Goal: Task Accomplishment & Management: Manage account settings

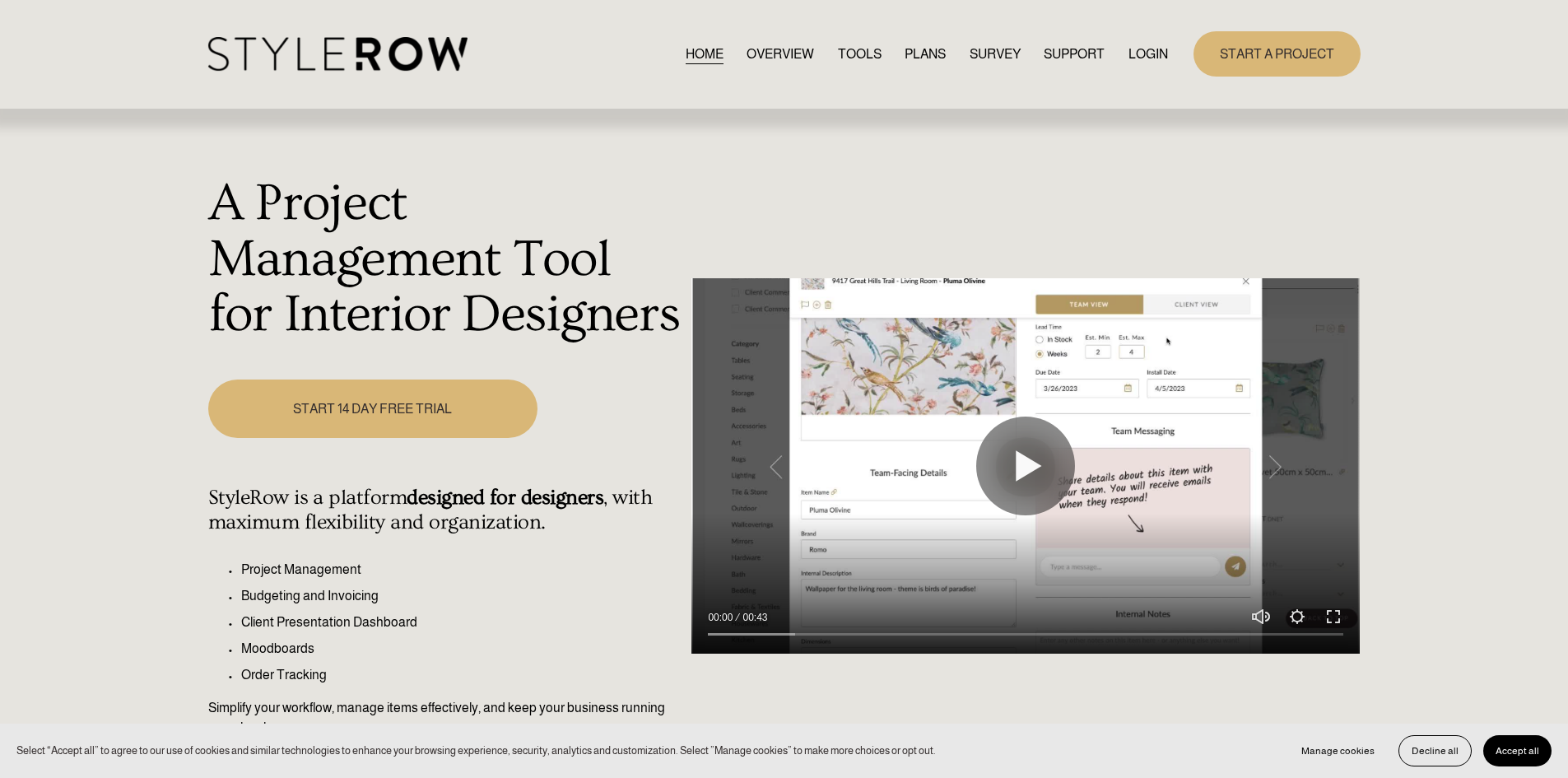
click at [1136, 51] on link "LOGIN" at bounding box center [1149, 54] width 40 height 23
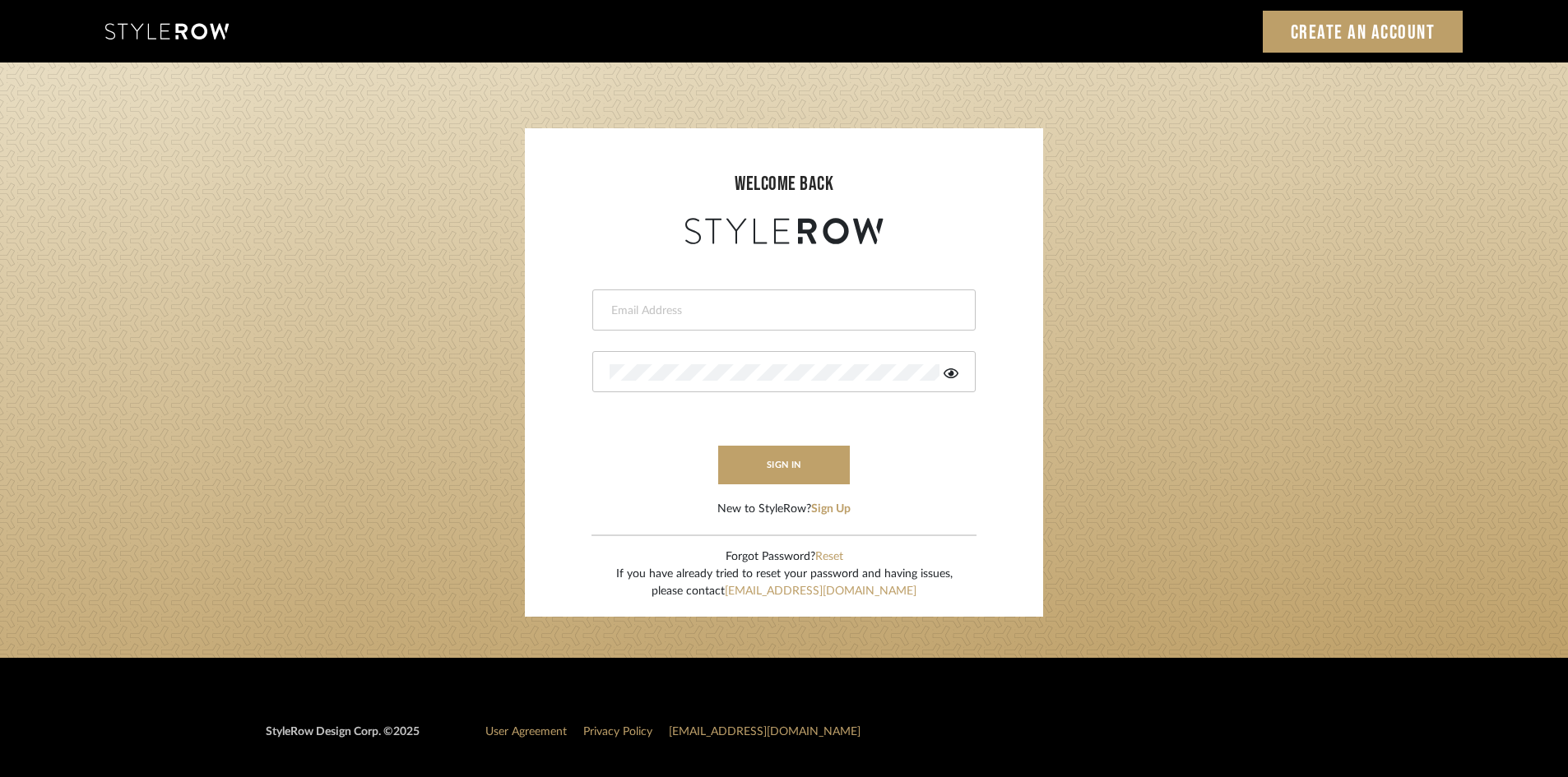
click at [621, 312] on input "email" at bounding box center [782, 310] width 344 height 16
type input "amy.tresbelleinteriors@gmail.com"
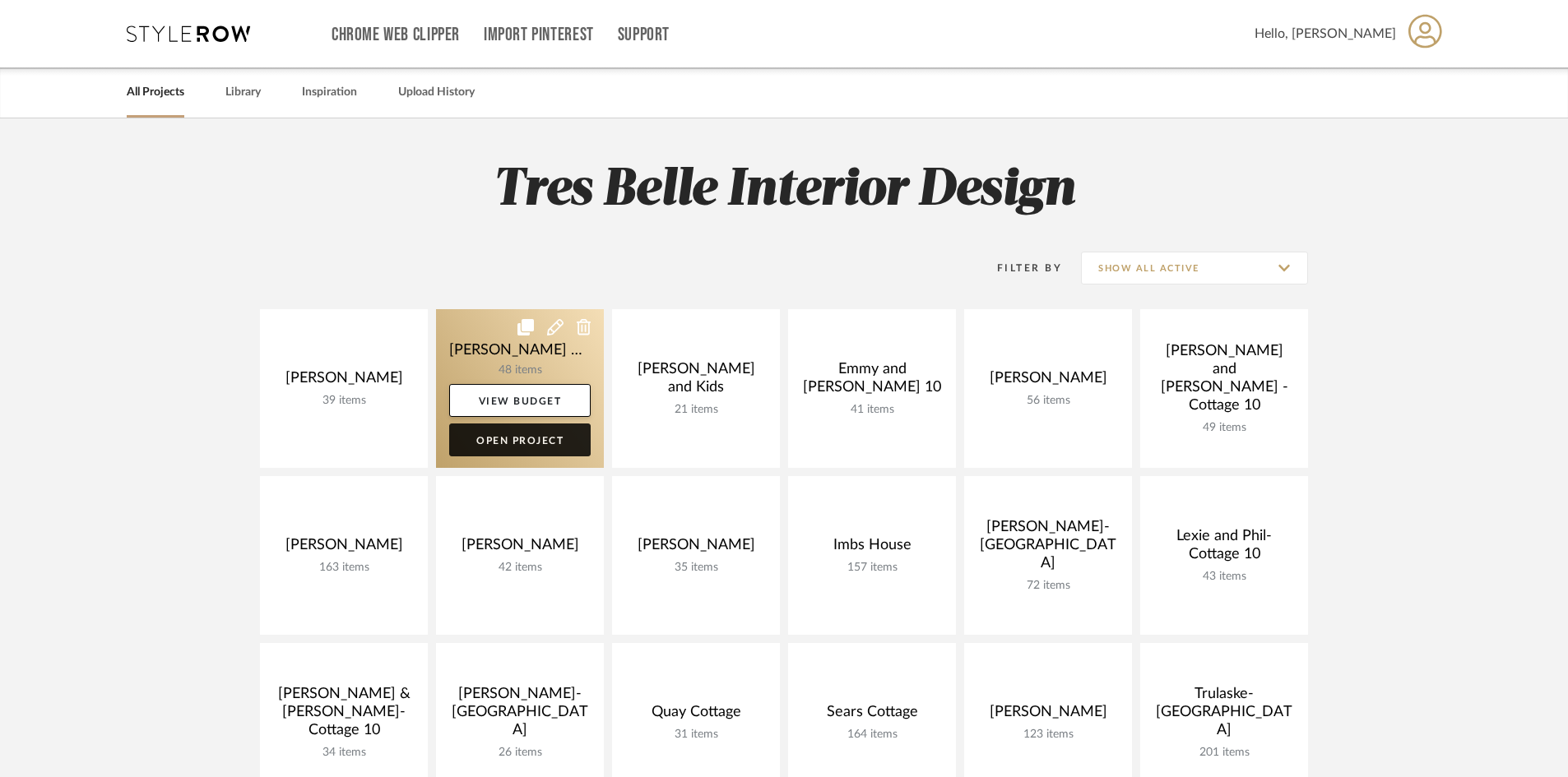
click at [528, 443] on link "Open Project" at bounding box center [520, 440] width 141 height 33
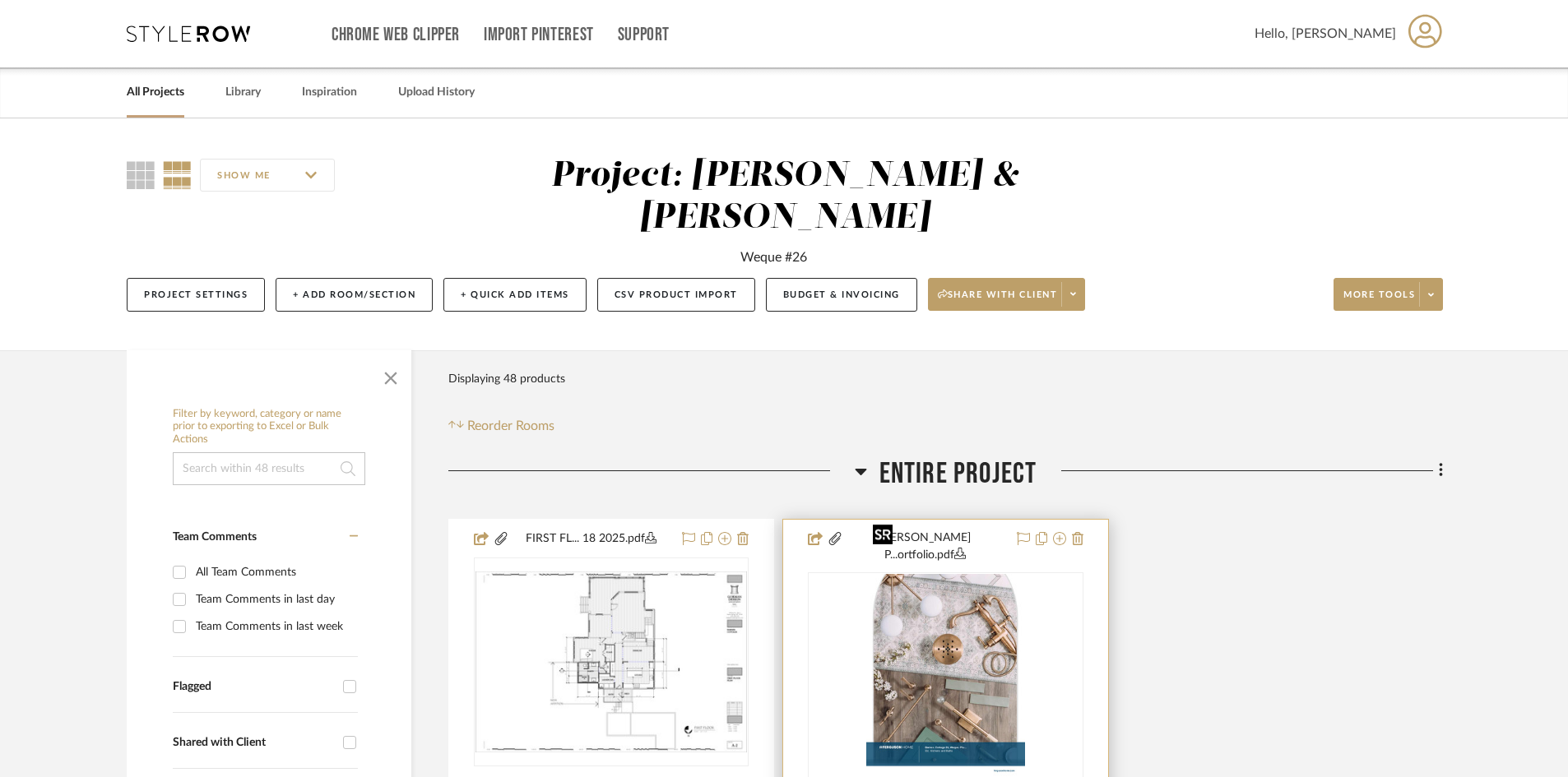
click at [968, 609] on div at bounding box center [945, 780] width 275 height 416
click at [968, 607] on img "0" at bounding box center [945, 676] width 159 height 206
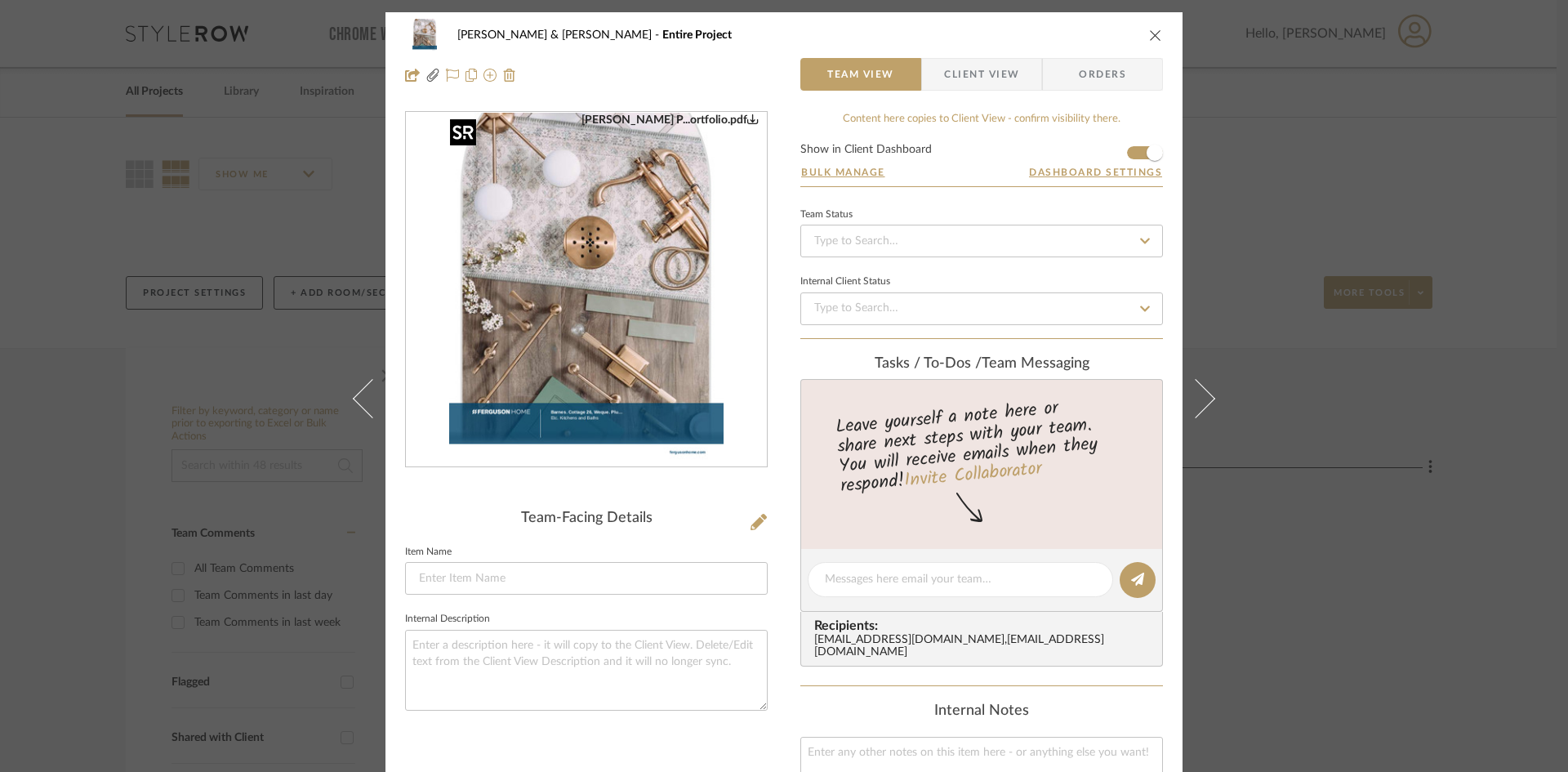
click at [668, 318] on img "0" at bounding box center [586, 290] width 275 height 355
drag, startPoint x: 1154, startPoint y: 35, endPoint x: 1106, endPoint y: 27, distance: 48.7
click at [1153, 35] on icon "close" at bounding box center [1155, 34] width 13 height 13
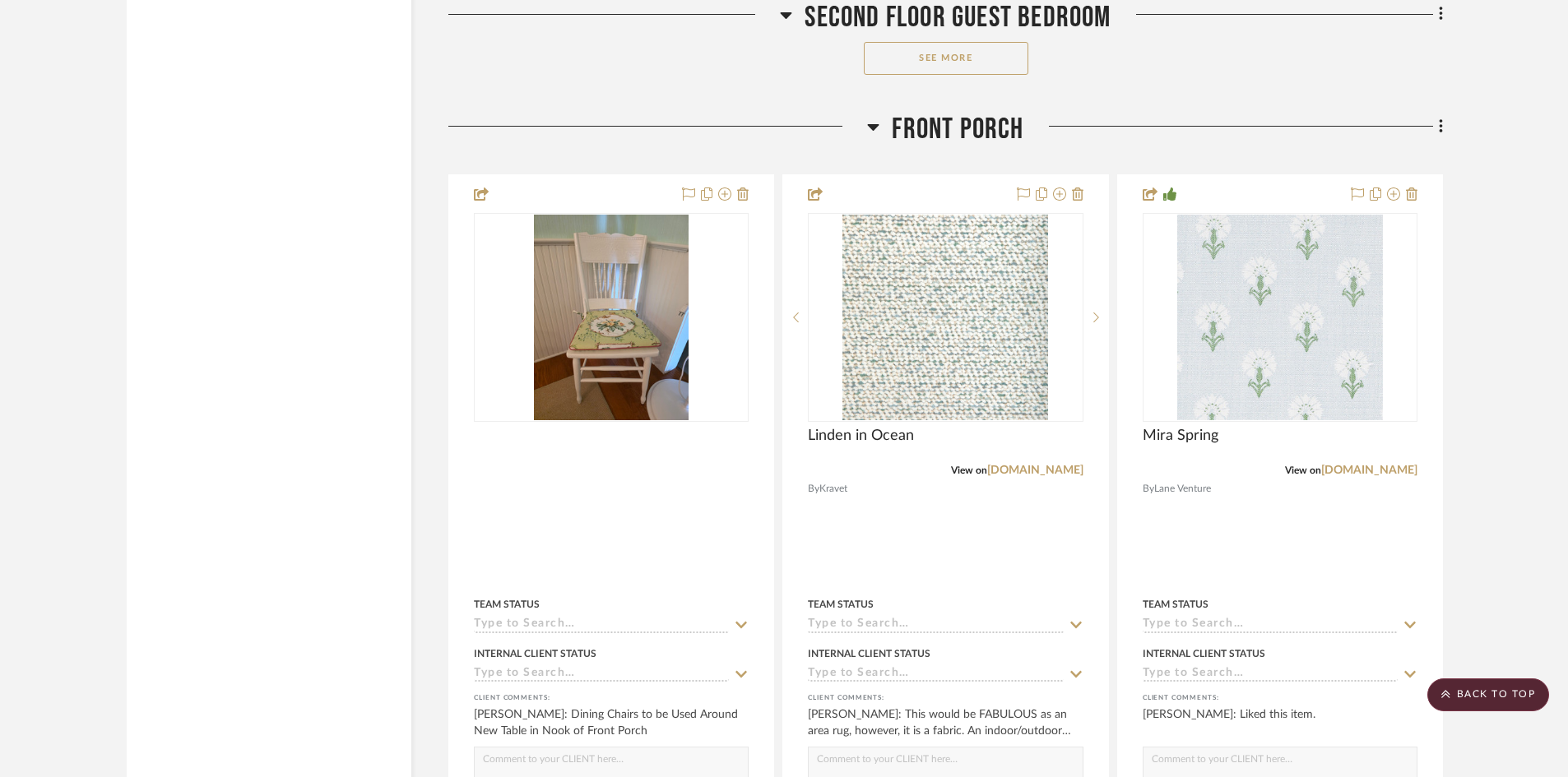
scroll to position [11347, 0]
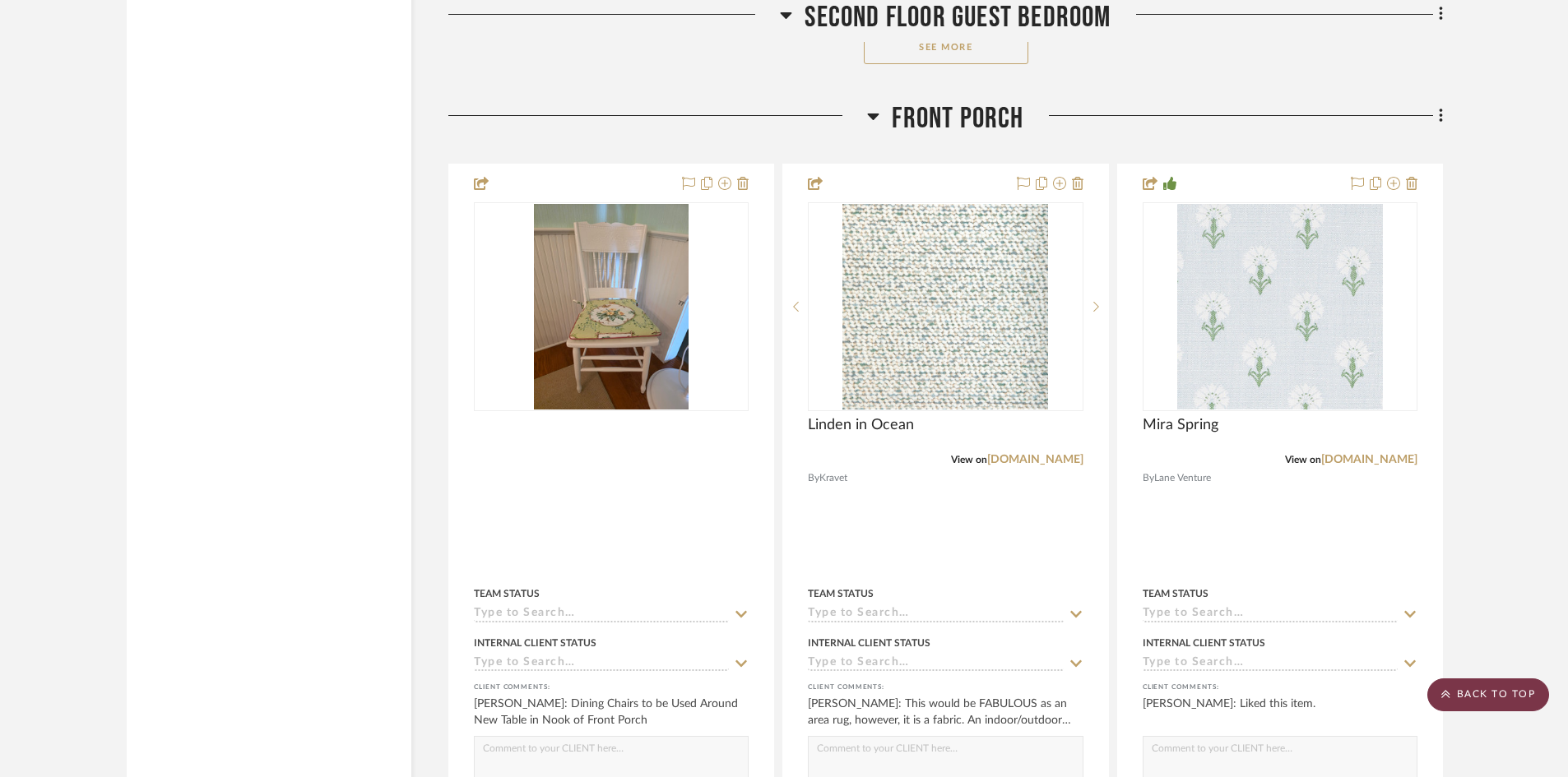
click at [1492, 701] on scroll-to-top-button "BACK TO TOP" at bounding box center [1488, 695] width 121 height 33
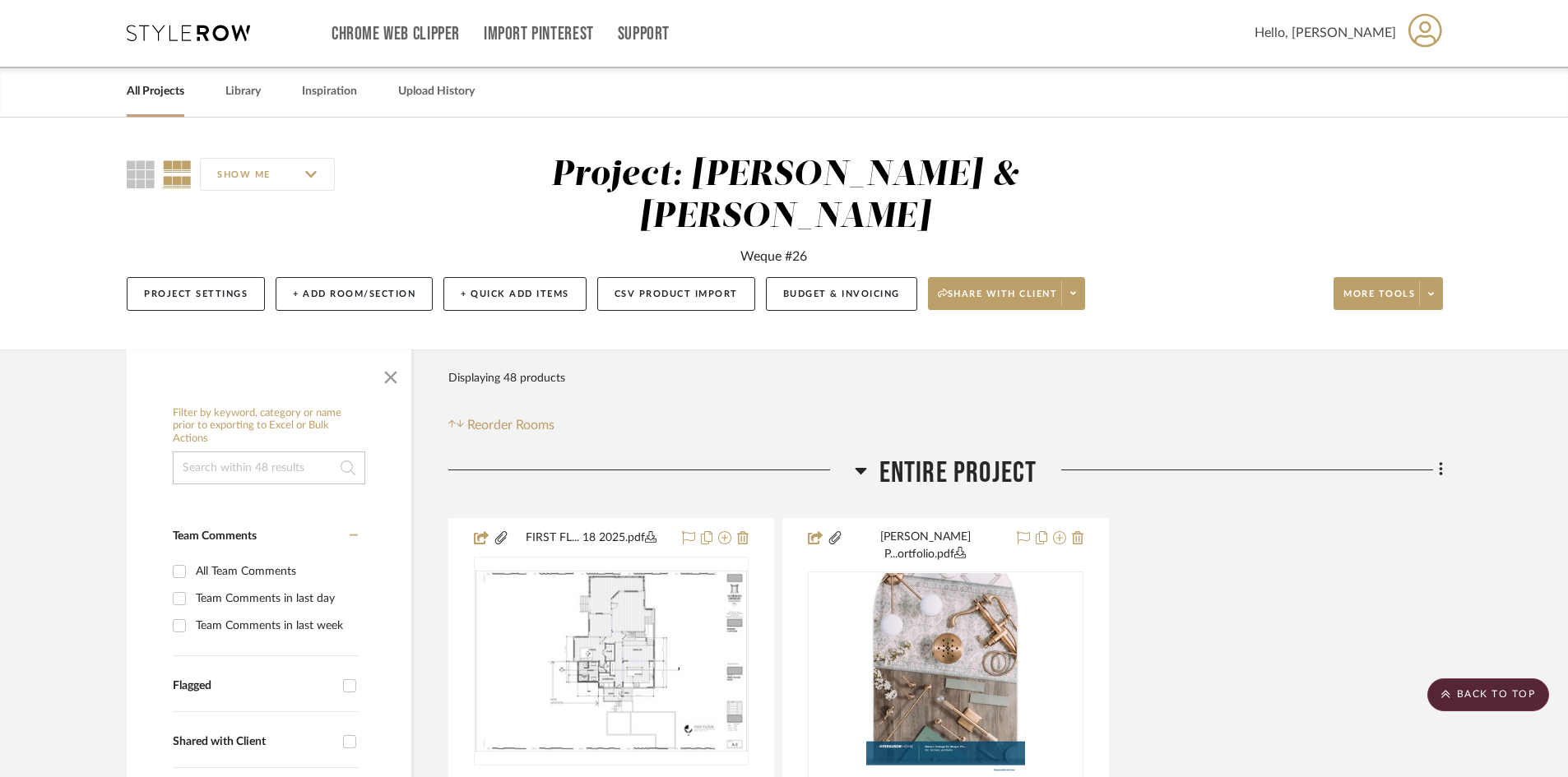
scroll to position [0, 0]
click at [1420, 35] on icon at bounding box center [1425, 31] width 34 height 35
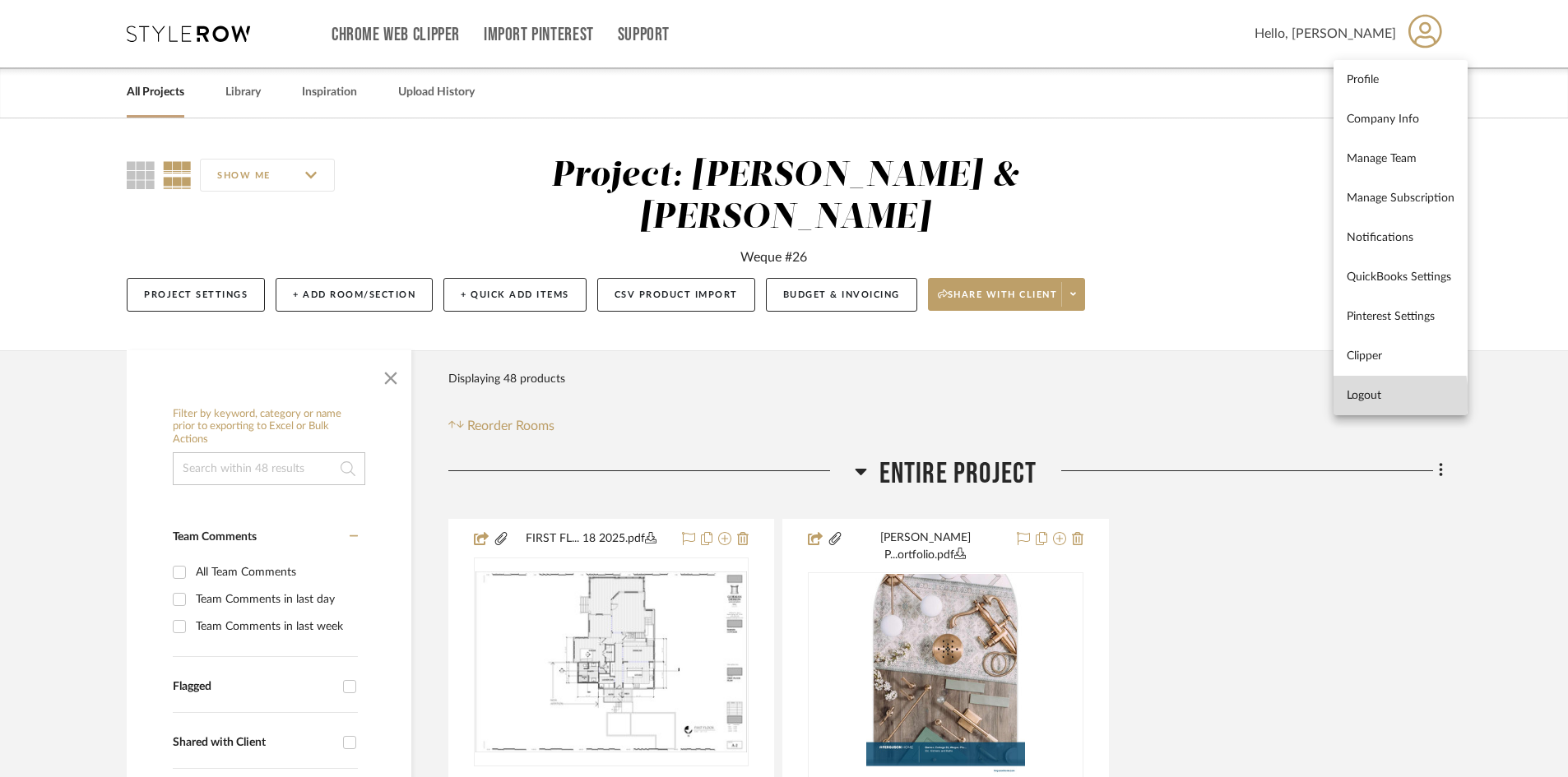
click at [1360, 397] on span "Logout" at bounding box center [1401, 395] width 108 height 14
